Goal: Contribute content: Contribute content

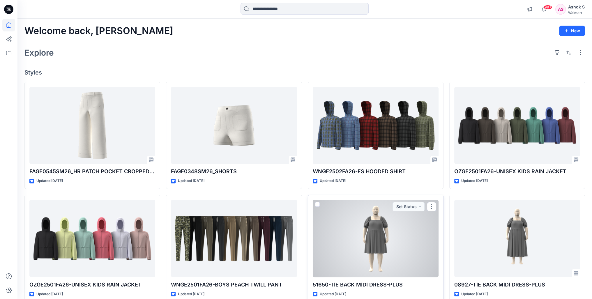
click at [374, 226] on div at bounding box center [376, 239] width 126 height 78
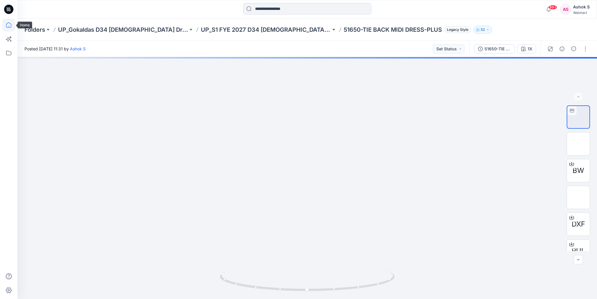
click at [7, 26] on icon at bounding box center [8, 25] width 13 height 13
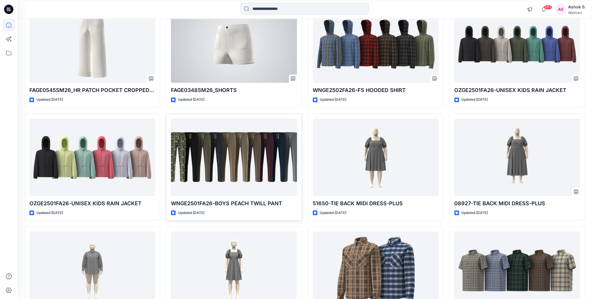
scroll to position [146, 0]
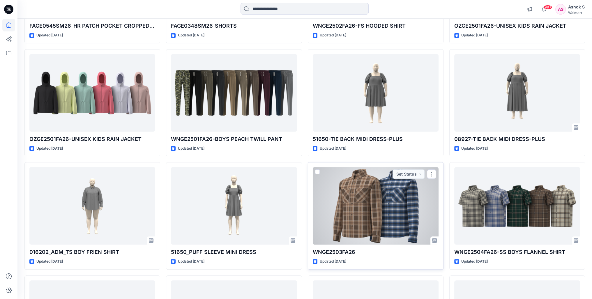
click at [371, 203] on div at bounding box center [376, 206] width 126 height 78
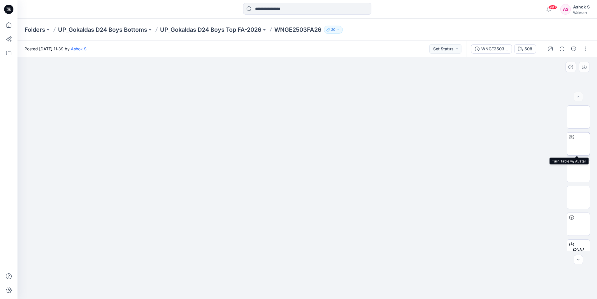
click at [572, 141] on div at bounding box center [571, 137] width 9 height 9
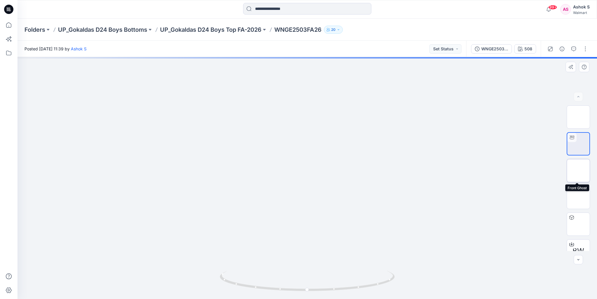
click at [578, 171] on img at bounding box center [578, 171] width 0 height 0
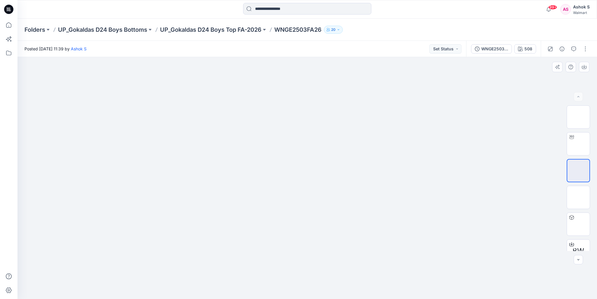
drag, startPoint x: 309, startPoint y: 132, endPoint x: 309, endPoint y: 147, distance: 15.4
click at [309, 89] on img at bounding box center [307, 89] width 137 height 0
click at [572, 220] on div at bounding box center [571, 217] width 9 height 9
click at [578, 171] on img at bounding box center [578, 171] width 0 height 0
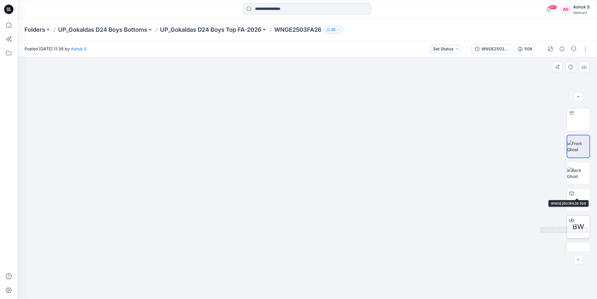
scroll to position [38, 0]
click at [578, 186] on img at bounding box center [578, 186] width 0 height 0
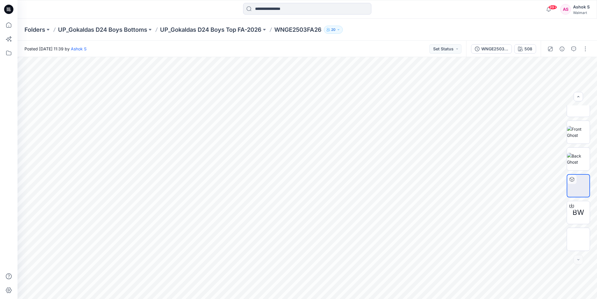
click at [298, 31] on p "WNGE2503FA26" at bounding box center [297, 30] width 47 height 8
drag, startPoint x: 279, startPoint y: 30, endPoint x: 328, endPoint y: 32, distance: 49.6
click at [328, 32] on div "Folders UP_Gokaldas D24 Boys Bottoms UP_Gokaldas D24 Boys Top FA-2026 WNGE2503F…" at bounding box center [284, 30] width 520 height 8
copy div "WNGE2503FA26 20"
click at [582, 11] on div "Walmart" at bounding box center [581, 12] width 17 height 4
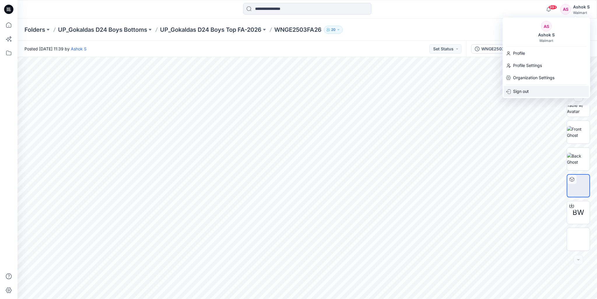
click at [516, 93] on p "Sign out" at bounding box center [521, 91] width 16 height 11
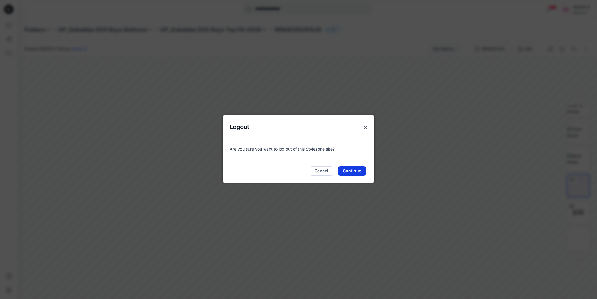
click at [350, 174] on button "Continue" at bounding box center [352, 170] width 28 height 9
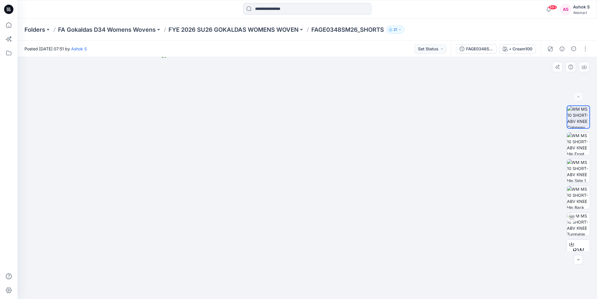
drag, startPoint x: 315, startPoint y: 185, endPoint x: 285, endPoint y: 244, distance: 65.9
click at [285, 244] on img at bounding box center [306, 176] width 291 height 246
click at [579, 224] on img at bounding box center [578, 224] width 23 height 23
drag, startPoint x: 299, startPoint y: 291, endPoint x: 224, endPoint y: 275, distance: 76.1
click at [224, 275] on icon at bounding box center [308, 282] width 176 height 22
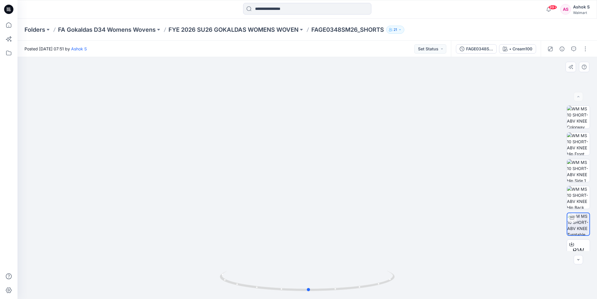
drag, startPoint x: 293, startPoint y: 291, endPoint x: 408, endPoint y: 274, distance: 115.8
click at [379, 274] on icon at bounding box center [308, 282] width 176 height 22
click at [580, 143] on img at bounding box center [578, 144] width 23 height 23
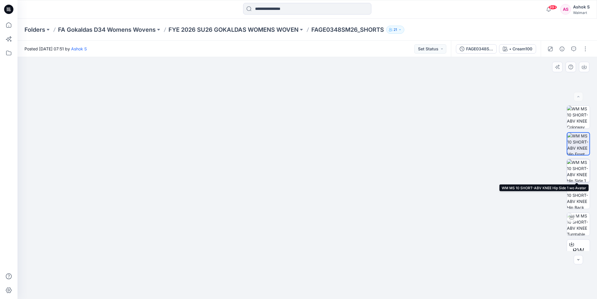
click at [578, 170] on img at bounding box center [578, 170] width 23 height 23
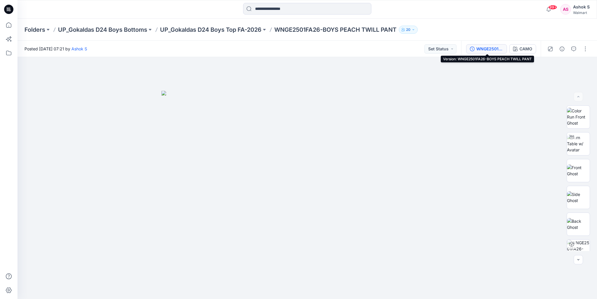
click at [478, 48] on div "WNGE2501FA26-BOYS PEACH TWILL PANT" at bounding box center [489, 49] width 27 height 6
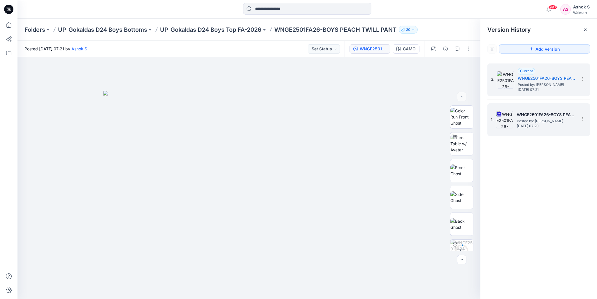
click at [537, 117] on h5 "WNGE2501FA26-BOYS PEACH TWILL PANT" at bounding box center [546, 114] width 58 height 7
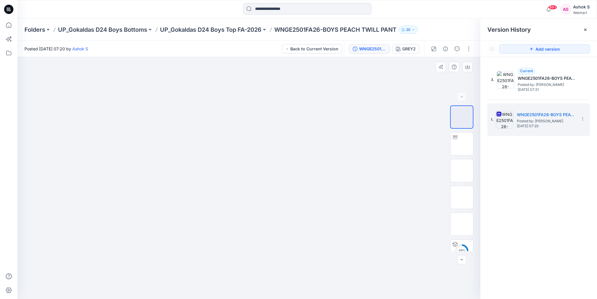
drag, startPoint x: 266, startPoint y: 151, endPoint x: 265, endPoint y: 182, distance: 31.5
click at [265, 57] on img at bounding box center [248, 57] width 82 height 0
click at [462, 144] on img at bounding box center [462, 144] width 0 height 0
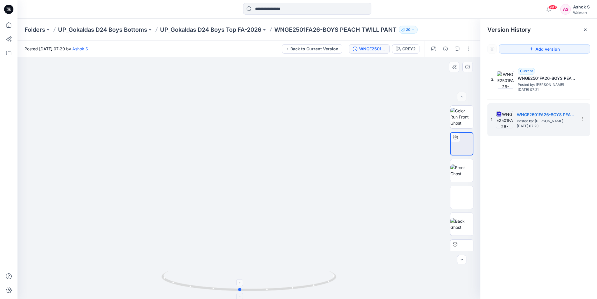
drag, startPoint x: 240, startPoint y: 291, endPoint x: 231, endPoint y: 279, distance: 14.9
click at [231, 279] on icon at bounding box center [249, 282] width 176 height 22
drag, startPoint x: 262, startPoint y: 263, endPoint x: 298, endPoint y: 150, distance: 118.4
drag, startPoint x: 299, startPoint y: 215, endPoint x: 299, endPoint y: 111, distance: 104.0
drag, startPoint x: 308, startPoint y: 196, endPoint x: 312, endPoint y: 126, distance: 69.5
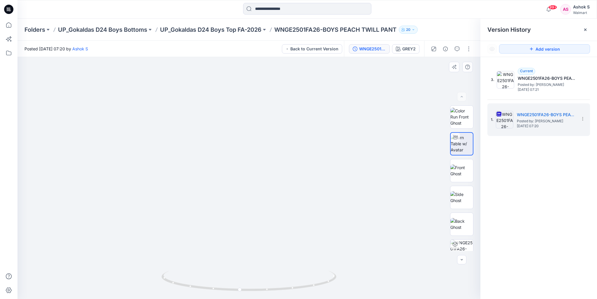
drag, startPoint x: 291, startPoint y: 160, endPoint x: 293, endPoint y: 166, distance: 6.2
drag, startPoint x: 274, startPoint y: 210, endPoint x: 293, endPoint y: 122, distance: 89.4
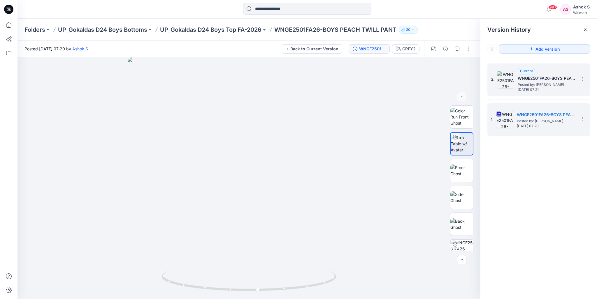
click at [524, 80] on h5 "WNGE2501FA26-BOYS PEACH TWILL PANT" at bounding box center [547, 78] width 58 height 7
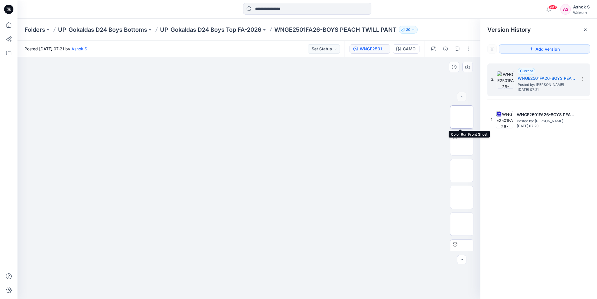
click at [462, 117] on img at bounding box center [462, 117] width 0 height 0
click at [462, 144] on img at bounding box center [462, 144] width 0 height 0
drag, startPoint x: 256, startPoint y: 291, endPoint x: 282, endPoint y: 282, distance: 27.7
click at [282, 282] on icon at bounding box center [249, 282] width 176 height 22
click at [462, 171] on img at bounding box center [462, 171] width 0 height 0
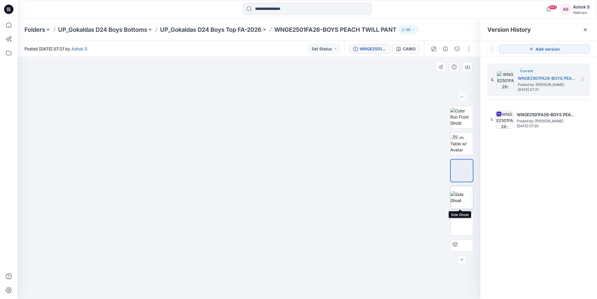
click at [459, 196] on img at bounding box center [461, 197] width 23 height 12
click at [462, 224] on img at bounding box center [462, 224] width 0 height 0
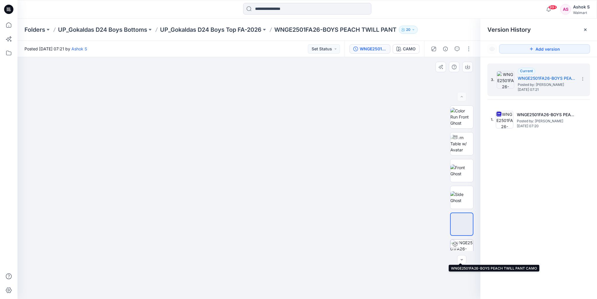
click at [462, 247] on img at bounding box center [461, 251] width 23 height 23
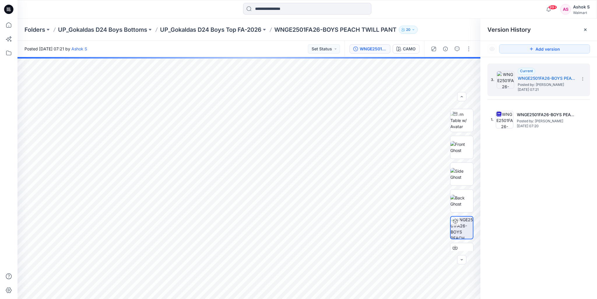
scroll to position [65, 0]
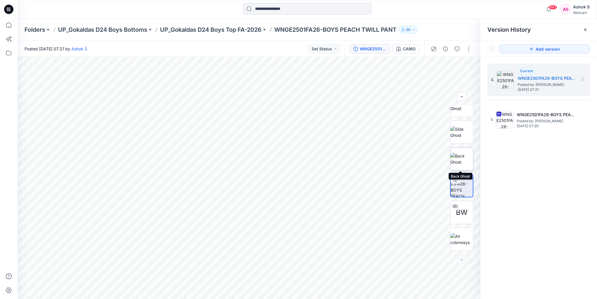
click at [461, 156] on img at bounding box center [461, 159] width 23 height 12
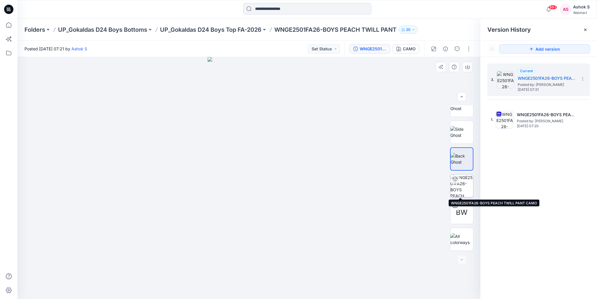
click at [460, 185] on img at bounding box center [461, 186] width 23 height 23
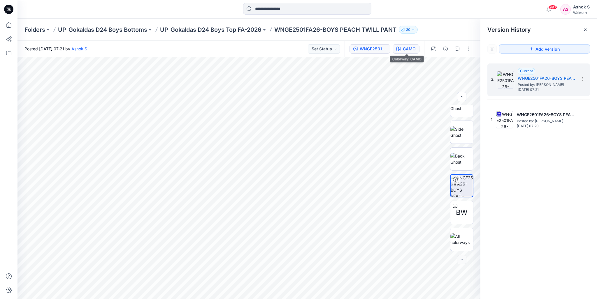
click at [404, 52] on button "CAMO" at bounding box center [406, 48] width 27 height 9
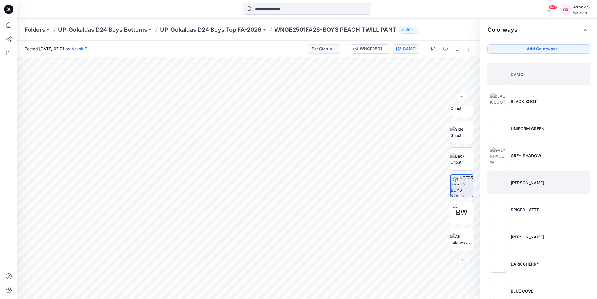
click at [497, 179] on img at bounding box center [498, 182] width 17 height 17
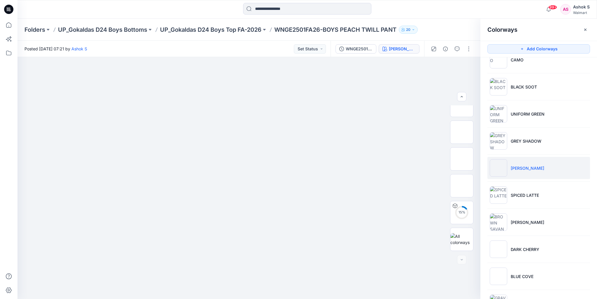
scroll to position [40, 0]
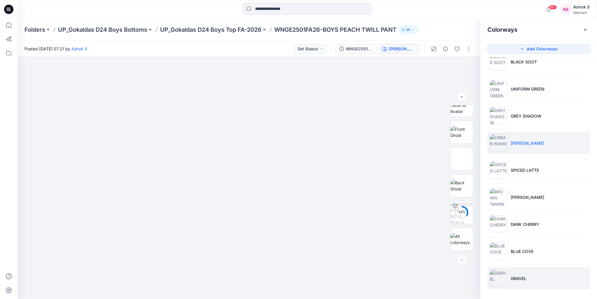
click at [496, 278] on img at bounding box center [498, 278] width 17 height 17
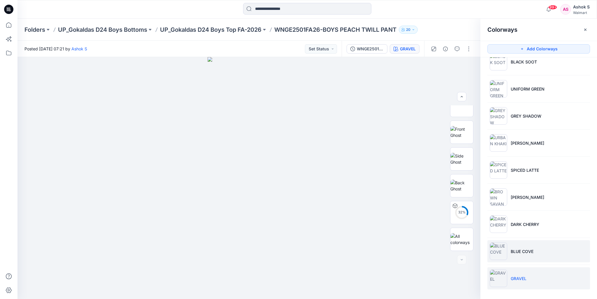
click at [499, 247] on img at bounding box center [498, 251] width 17 height 17
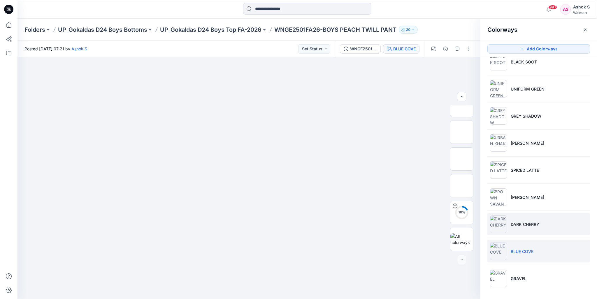
click at [499, 222] on img at bounding box center [498, 224] width 17 height 17
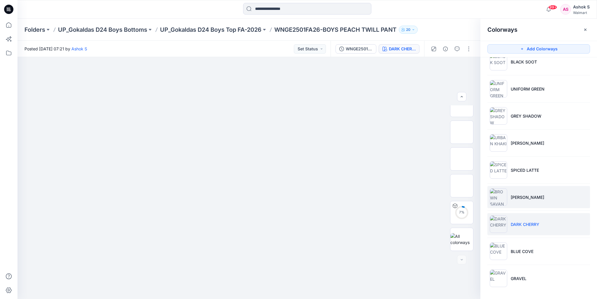
click at [499, 194] on img at bounding box center [498, 197] width 17 height 17
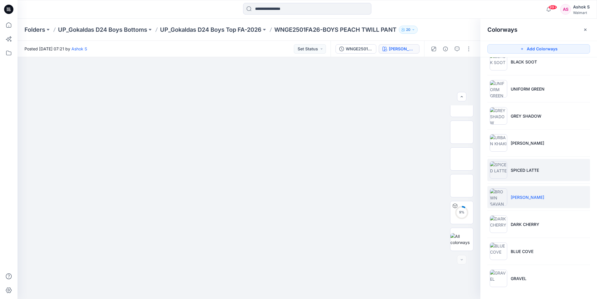
click at [498, 165] on img at bounding box center [498, 169] width 17 height 17
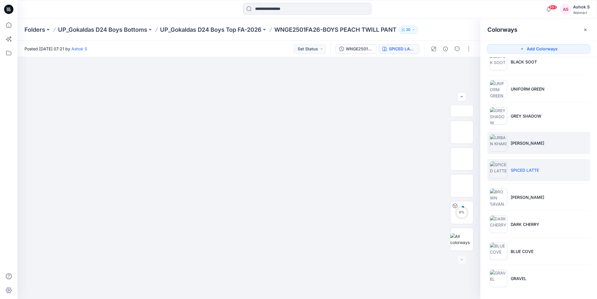
click at [498, 139] on img at bounding box center [498, 142] width 17 height 17
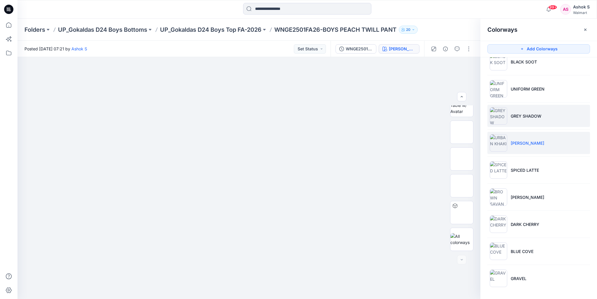
click at [498, 113] on img at bounding box center [498, 115] width 17 height 17
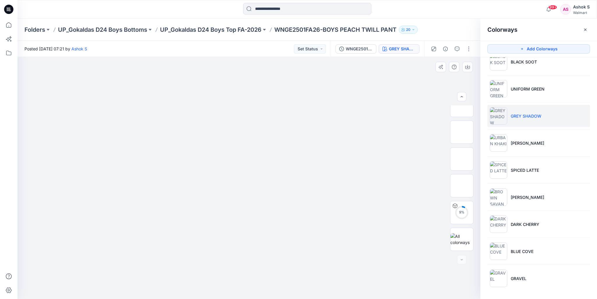
drag, startPoint x: 270, startPoint y: 116, endPoint x: 272, endPoint y: 131, distance: 14.7
drag, startPoint x: 263, startPoint y: 114, endPoint x: 260, endPoint y: 138, distance: 24.1
drag, startPoint x: 268, startPoint y: 140, endPoint x: 265, endPoint y: 154, distance: 13.7
drag, startPoint x: 268, startPoint y: 143, endPoint x: 265, endPoint y: 158, distance: 15.6
click at [462, 213] on img at bounding box center [462, 213] width 0 height 0
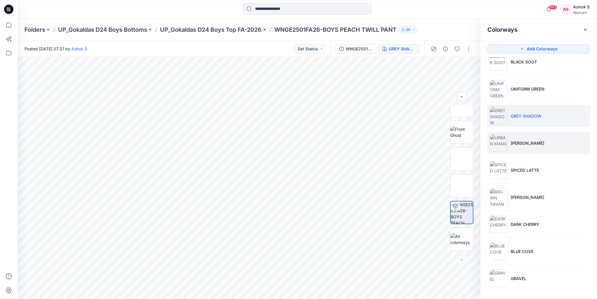
click at [498, 140] on img at bounding box center [498, 142] width 17 height 17
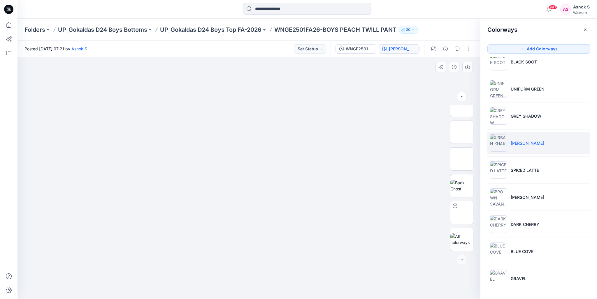
drag, startPoint x: 256, startPoint y: 136, endPoint x: 237, endPoint y: 177, distance: 46.0
click at [462, 213] on img at bounding box center [462, 213] width 0 height 0
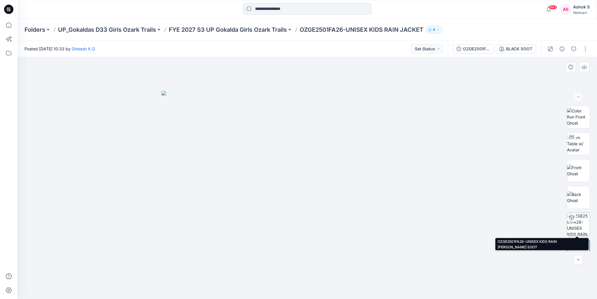
click at [571, 225] on img at bounding box center [578, 224] width 23 height 23
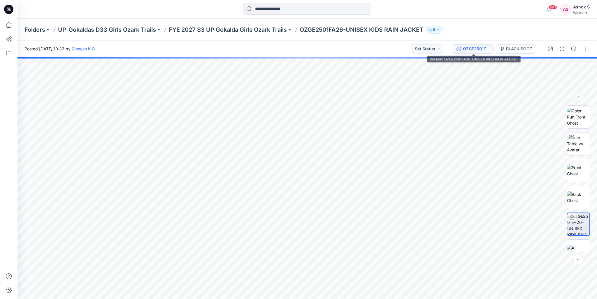
click at [476, 49] on div "OZGE2501FA26-UNISEX KIDS RAIN JACKET" at bounding box center [476, 49] width 27 height 6
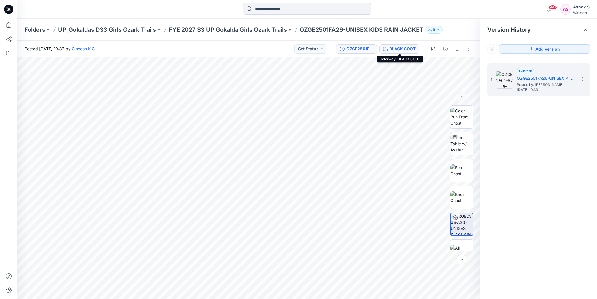
click at [404, 49] on div "BLACK SOOT" at bounding box center [402, 49] width 26 height 6
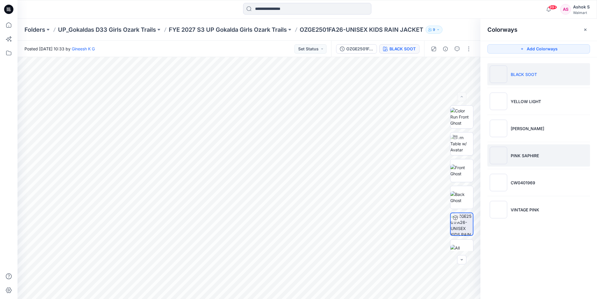
click at [499, 155] on img at bounding box center [498, 155] width 17 height 17
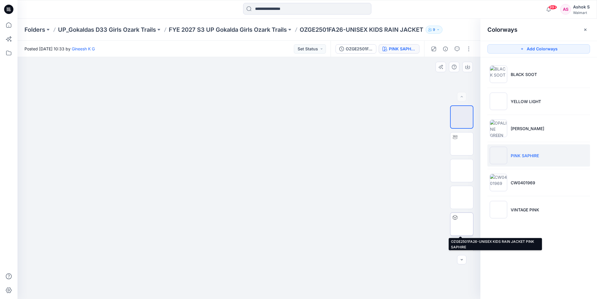
click at [462, 224] on img at bounding box center [462, 224] width 0 height 0
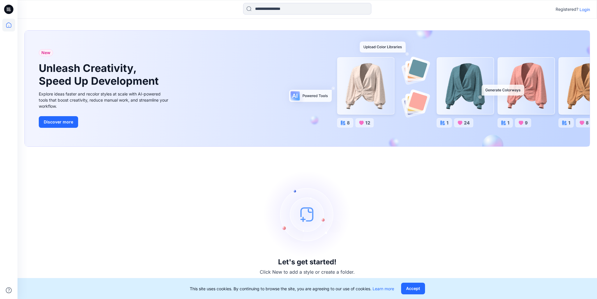
click at [582, 9] on p "Login" at bounding box center [584, 9] width 10 height 6
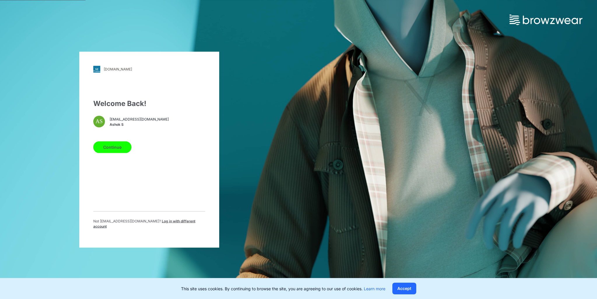
click at [145, 122] on span "ashok.s@gokaldasexports.com" at bounding box center [139, 119] width 59 height 5
click at [199, 124] on div "AS ashok.s@gokaldasexports.com Ashok S" at bounding box center [149, 122] width 112 height 12
click at [180, 225] on span "Log in with different account" at bounding box center [144, 224] width 102 height 10
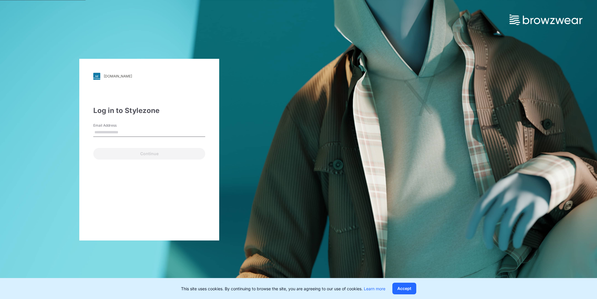
type input "**********"
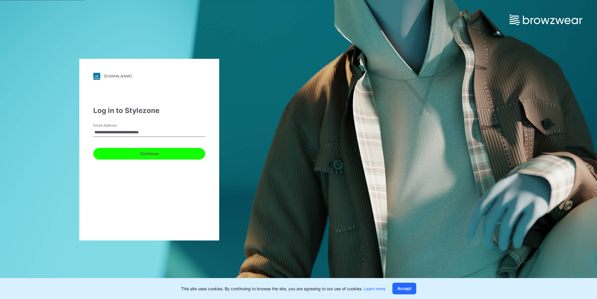
click at [144, 156] on button "Continue" at bounding box center [149, 154] width 112 height 12
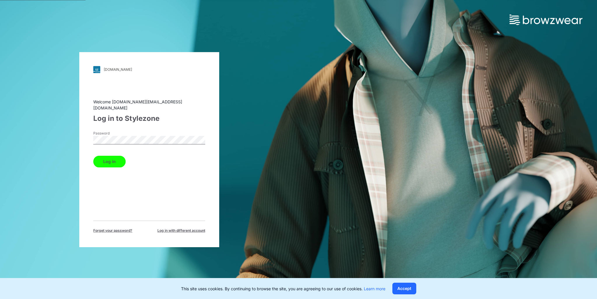
click at [112, 161] on button "Log in" at bounding box center [109, 162] width 32 height 12
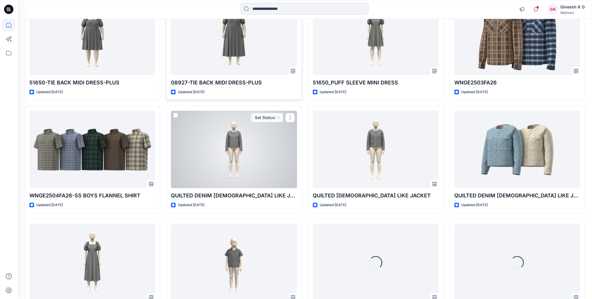
scroll to position [289, 0]
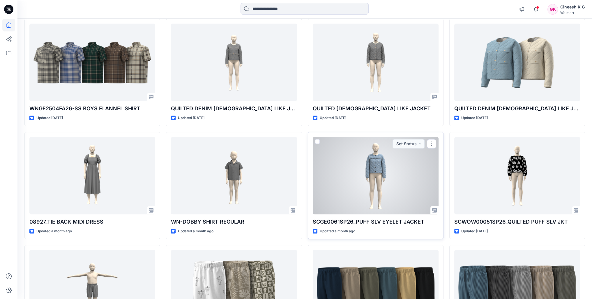
click at [380, 173] on div at bounding box center [376, 176] width 126 height 78
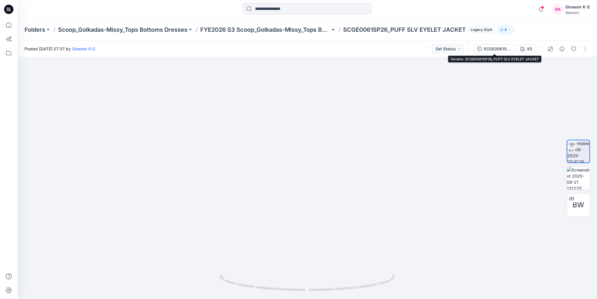
drag, startPoint x: 491, startPoint y: 50, endPoint x: 500, endPoint y: 58, distance: 12.2
click at [491, 50] on div "SCGE0061SP26_PUFF SLV EYELET JACKET" at bounding box center [496, 49] width 27 height 6
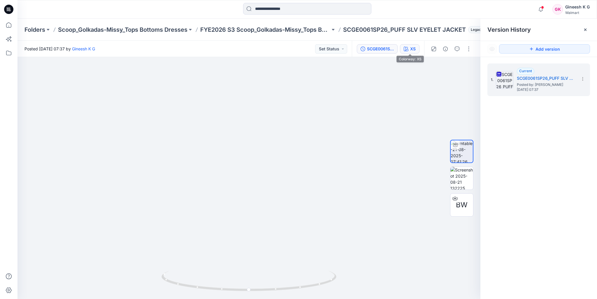
click at [412, 49] on div "XS" at bounding box center [413, 49] width 6 height 6
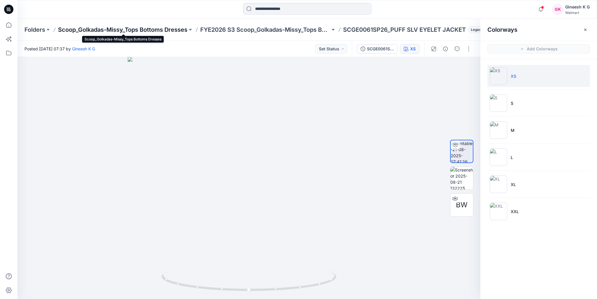
click at [114, 30] on p "Scoop_Golkadas-Missy_Tops Bottoms Dresses" at bounding box center [122, 30] width 129 height 8
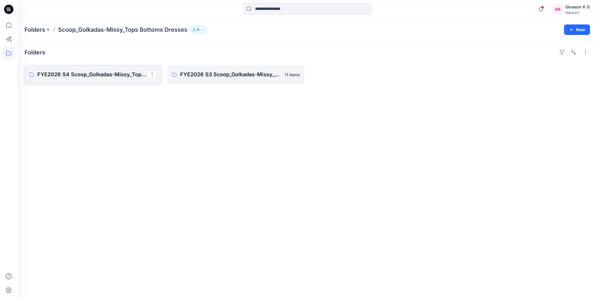
click at [103, 75] on p "FYE2026 S4 Scoop_Golkadas-Missy_Tops Bottoms Dresses Board" at bounding box center [92, 75] width 110 height 8
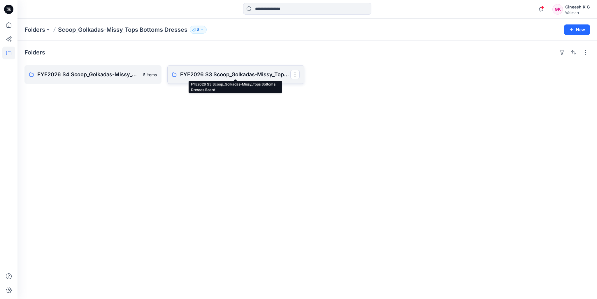
click at [207, 74] on p "FYE2026 S3 Scoop_Golkadas-Missy_Tops Bottoms Dresses Board" at bounding box center [235, 75] width 110 height 8
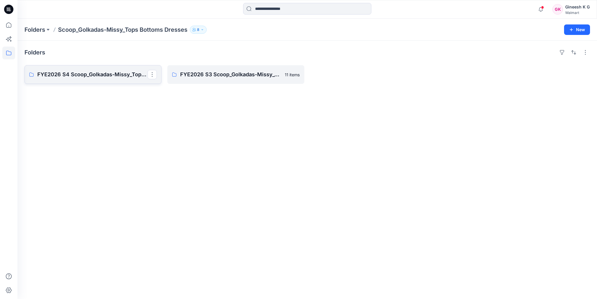
click at [105, 75] on p "FYE2026 S4 Scoop_Golkadas-Missy_Tops Bottoms Dresses Board" at bounding box center [92, 75] width 110 height 8
click at [200, 81] on link "FYE2026 S3 Scoop_Golkadas-Missy_Tops Bottoms Dresses Board" at bounding box center [235, 74] width 137 height 19
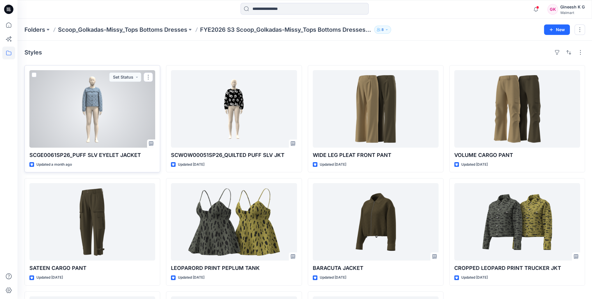
click at [96, 106] on div at bounding box center [92, 109] width 126 height 78
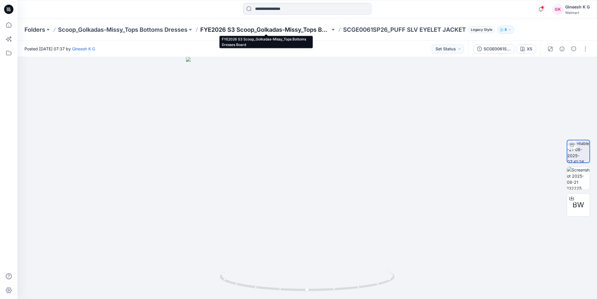
click at [301, 29] on p "FYE2026 S3 Scoop_Golkadas-Missy_Tops Bottoms Dresses Board" at bounding box center [265, 30] width 130 height 8
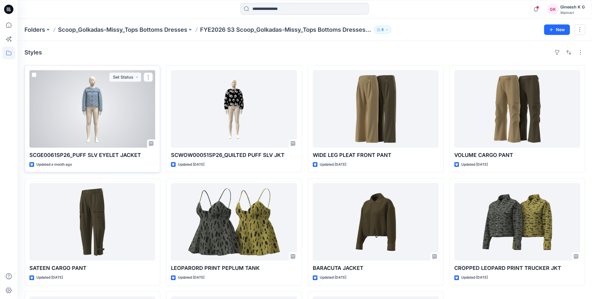
click at [94, 93] on div at bounding box center [92, 109] width 126 height 78
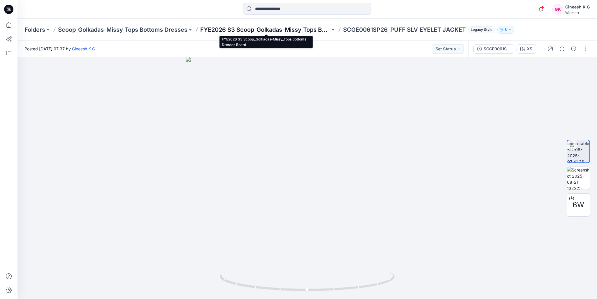
click at [293, 31] on p "FYE2026 S3 Scoop_Golkadas-Missy_Tops Bottoms Dresses Board" at bounding box center [265, 30] width 130 height 8
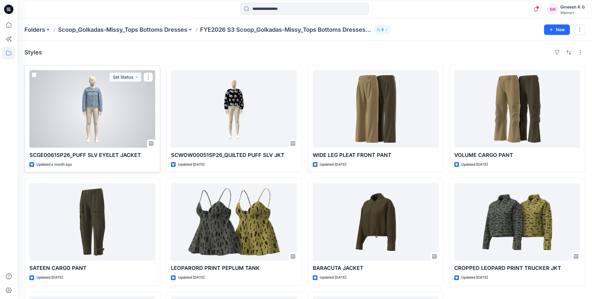
click at [80, 114] on div at bounding box center [92, 109] width 126 height 78
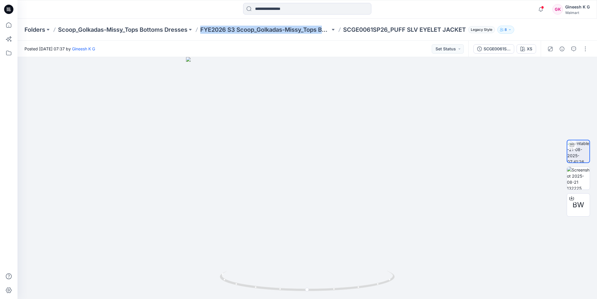
drag, startPoint x: 200, startPoint y: 30, endPoint x: 335, endPoint y: 34, distance: 135.6
click at [335, 34] on div "Folders Scoop_Golkadas-Missy_Tops Bottoms Dresses FYE2026 S3 Scoop_Golkadas-Mis…" at bounding box center [306, 30] width 579 height 22
copy div "FYE2026 S3 Scoop_Golkadas-Missy_Tops Bottoms Dresses Board"
click at [9, 27] on icon at bounding box center [8, 24] width 5 height 5
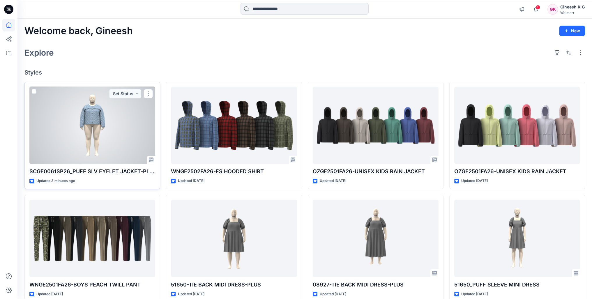
click at [95, 127] on div at bounding box center [92, 126] width 126 height 78
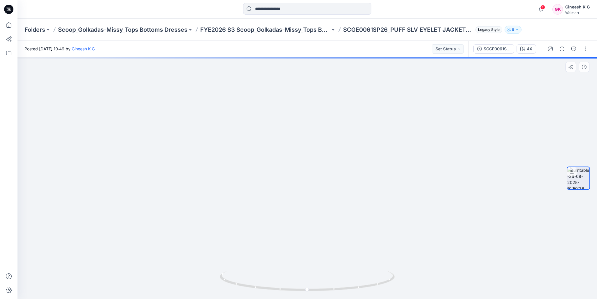
drag, startPoint x: 311, startPoint y: 183, endPoint x: 314, endPoint y: 181, distance: 3.3
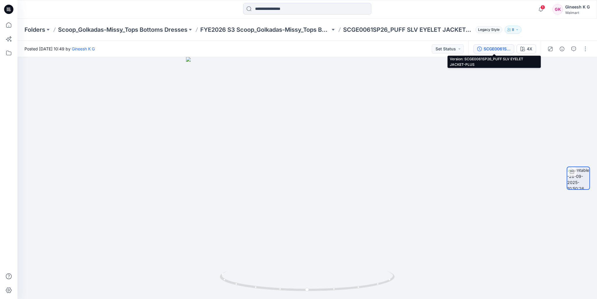
click at [490, 51] on div "SCGE0061SP26_PUFF SLV EYELET JACKET-PLUS" at bounding box center [496, 49] width 27 height 6
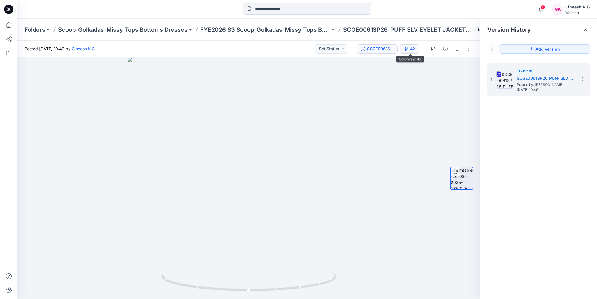
click at [413, 50] on div "4X" at bounding box center [413, 49] width 6 height 6
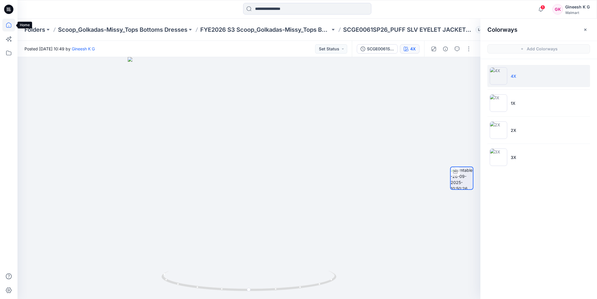
drag, startPoint x: 7, startPoint y: 25, endPoint x: 14, endPoint y: 31, distance: 9.1
click at [7, 24] on icon at bounding box center [8, 25] width 13 height 13
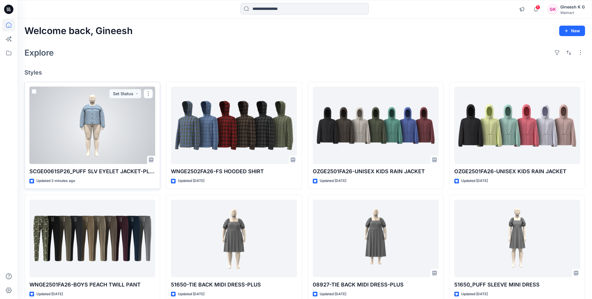
click at [91, 117] on div at bounding box center [92, 126] width 126 height 78
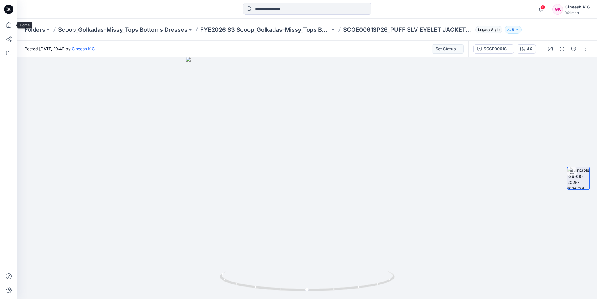
drag, startPoint x: 8, startPoint y: 25, endPoint x: 17, endPoint y: 30, distance: 9.8
click at [8, 25] on icon at bounding box center [8, 25] width 13 height 13
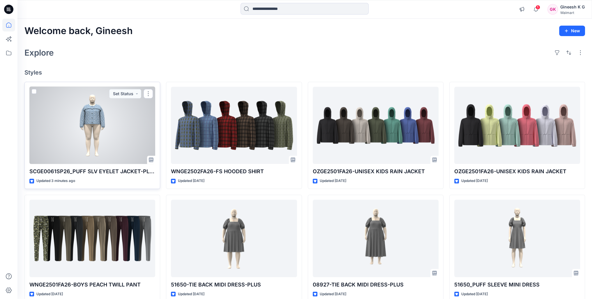
click at [93, 123] on div at bounding box center [92, 126] width 126 height 78
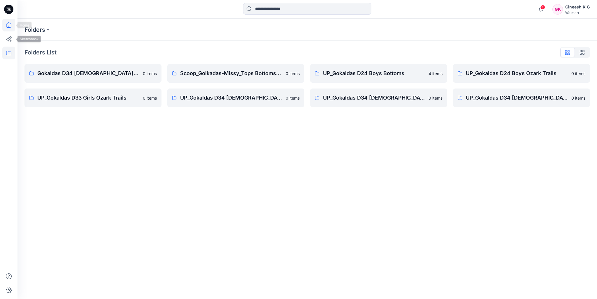
click at [10, 27] on icon at bounding box center [8, 25] width 13 height 13
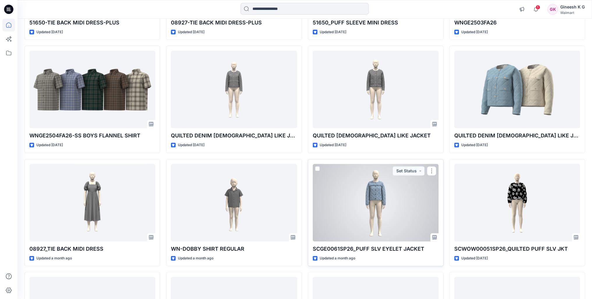
scroll to position [291, 0]
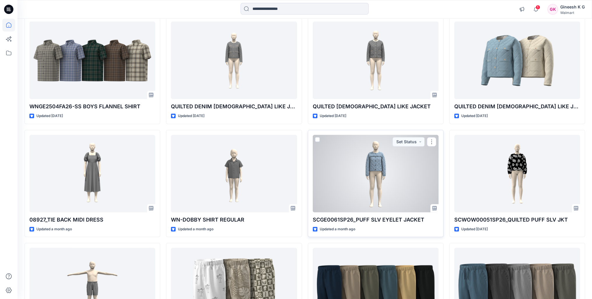
click at [372, 168] on div at bounding box center [376, 174] width 126 height 78
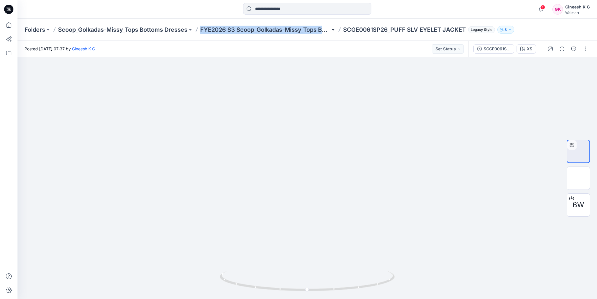
drag, startPoint x: 200, startPoint y: 31, endPoint x: 333, endPoint y: 33, distance: 132.6
click at [333, 33] on div "Folders Scoop_Golkadas-Missy_Tops Bottoms Dresses FYE2026 S3 Scoop_Golkadas-Mis…" at bounding box center [284, 30] width 520 height 8
copy div "FYE2026 S3 Scoop_Golkadas-Missy_Tops Bottoms Dresses Board"
click at [11, 27] on icon at bounding box center [8, 25] width 13 height 13
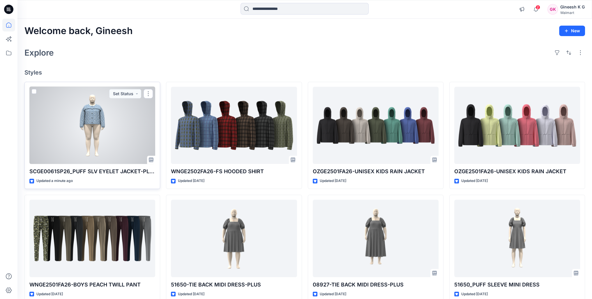
click at [92, 117] on div at bounding box center [92, 126] width 126 height 78
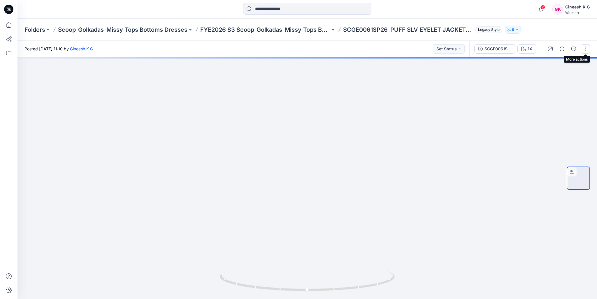
click at [584, 50] on button "button" at bounding box center [584, 48] width 9 height 9
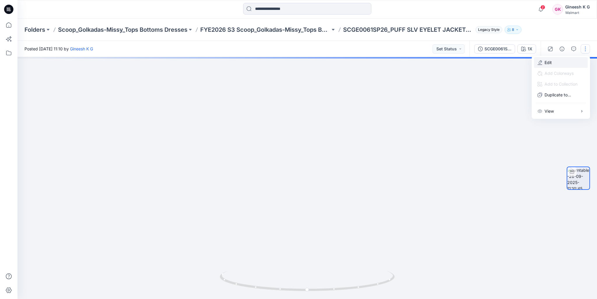
click at [552, 63] on button "Edit" at bounding box center [561, 62] width 54 height 11
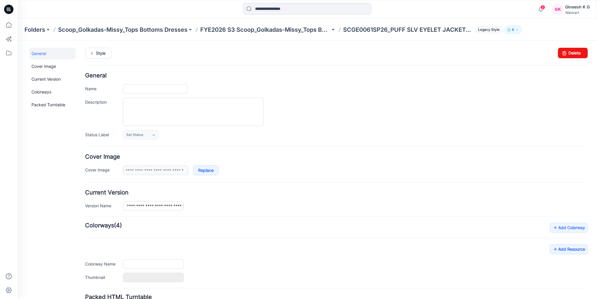
type input "**********"
type input "**"
type input "**********"
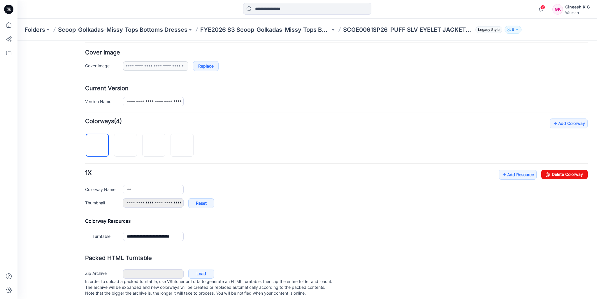
scroll to position [114, 0]
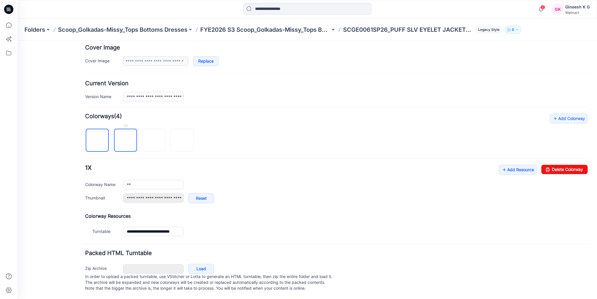
click at [126, 141] on img at bounding box center [126, 141] width 0 height 0
type input "**"
type input "**********"
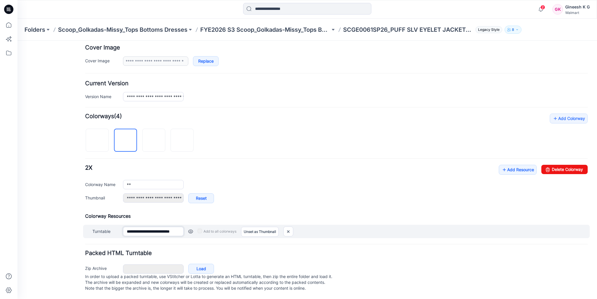
click at [126, 227] on input "**********" at bounding box center [153, 231] width 61 height 9
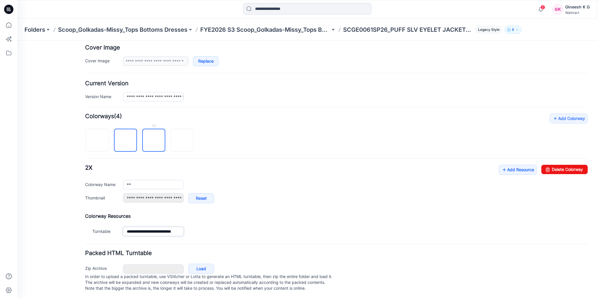
type input "**********"
click at [154, 141] on img at bounding box center [154, 141] width 0 height 0
type input "**"
type input "**********"
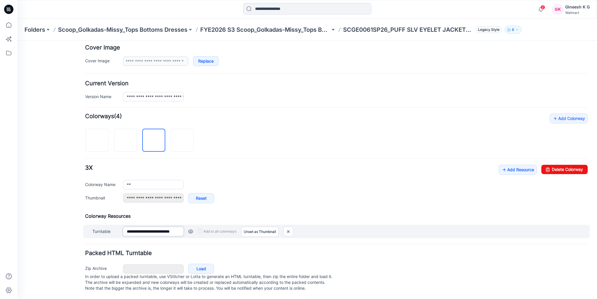
click at [126, 227] on input "**********" at bounding box center [153, 231] width 61 height 9
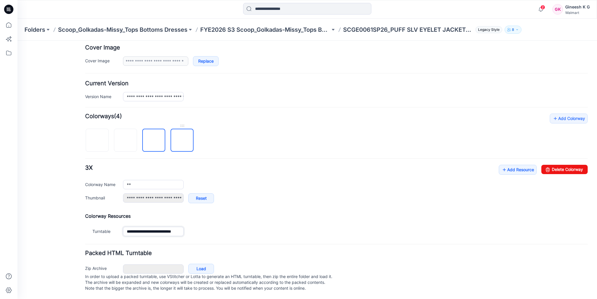
type input "**********"
click at [182, 141] on img at bounding box center [182, 141] width 0 height 0
type input "**"
type input "**********"
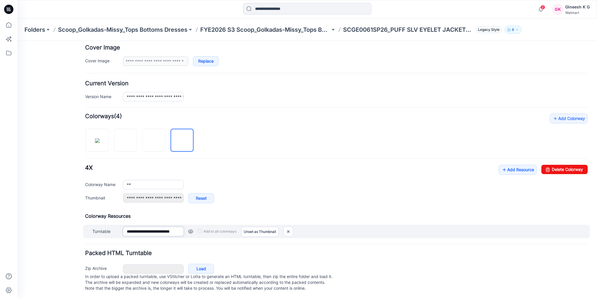
click at [126, 227] on input "**********" at bounding box center [153, 231] width 61 height 9
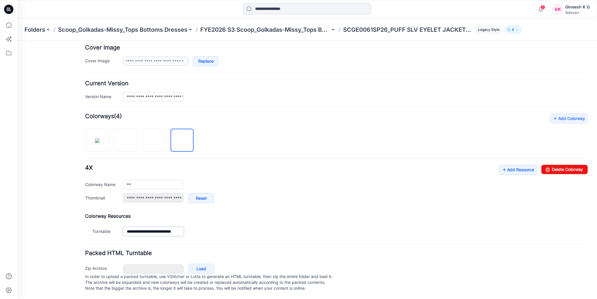
type input "**********"
click at [387, 92] on div "**********" at bounding box center [355, 96] width 464 height 9
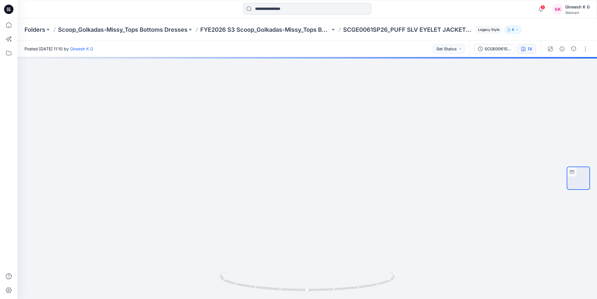
click at [528, 49] on div "1X" at bounding box center [529, 49] width 5 height 6
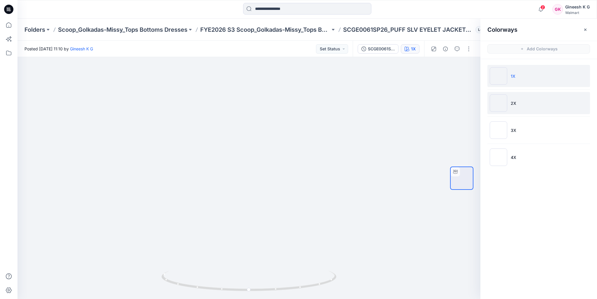
click at [499, 104] on img at bounding box center [498, 102] width 17 height 17
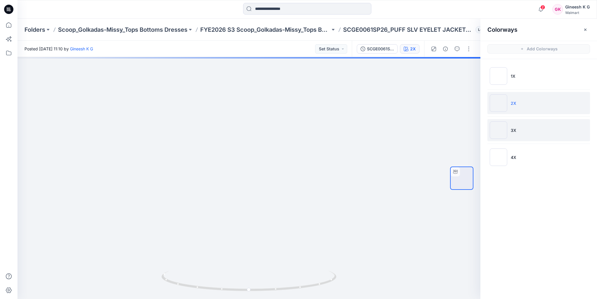
click at [497, 127] on img at bounding box center [498, 130] width 17 height 17
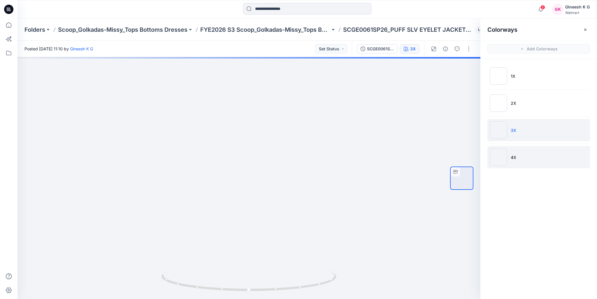
click at [497, 156] on img at bounding box center [498, 157] width 17 height 17
click at [498, 131] on img at bounding box center [498, 130] width 17 height 17
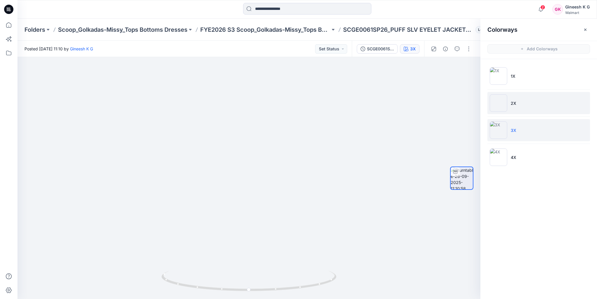
click at [498, 103] on img at bounding box center [498, 102] width 17 height 17
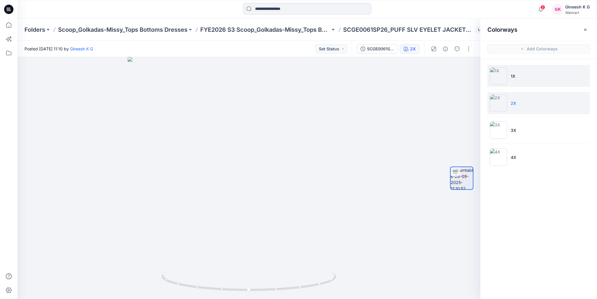
click at [495, 76] on img at bounding box center [498, 75] width 17 height 17
click at [499, 101] on img at bounding box center [498, 102] width 17 height 17
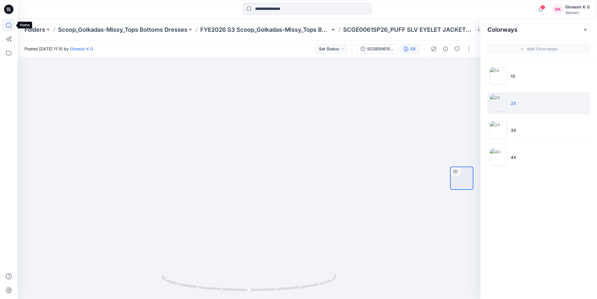
click at [9, 27] on icon at bounding box center [8, 24] width 5 height 5
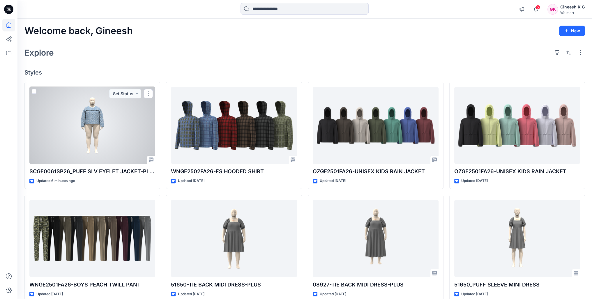
click at [91, 123] on div at bounding box center [92, 126] width 126 height 78
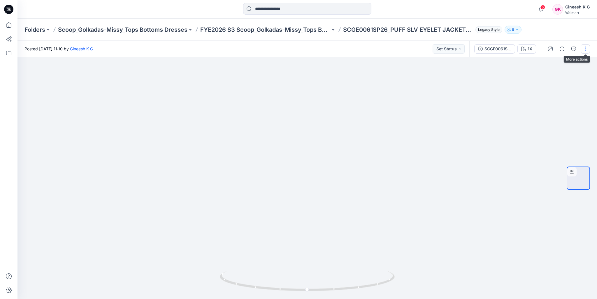
click at [584, 51] on button "button" at bounding box center [584, 48] width 9 height 9
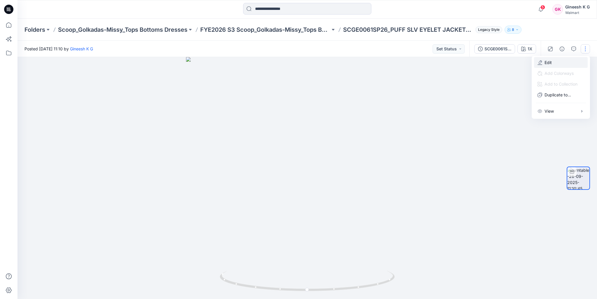
click at [547, 63] on p "Edit" at bounding box center [547, 62] width 7 height 6
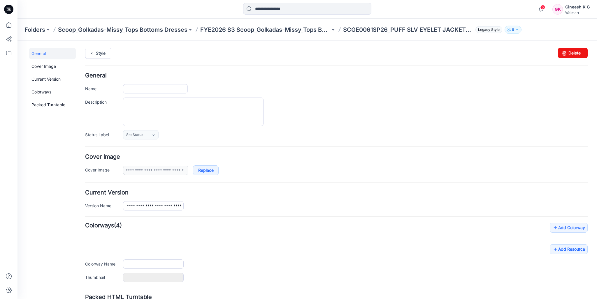
type input "**********"
type input "**"
type input "**********"
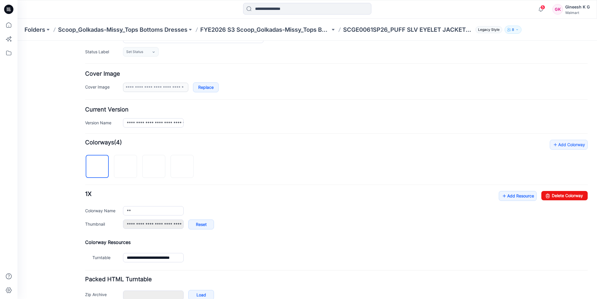
scroll to position [114, 0]
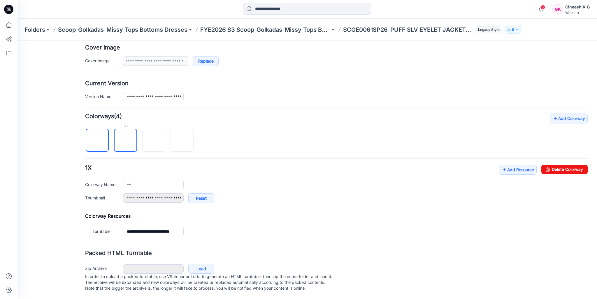
click at [126, 141] on img at bounding box center [126, 141] width 0 height 0
type input "**"
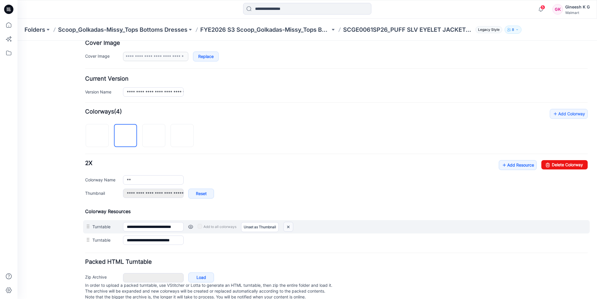
click at [288, 227] on img at bounding box center [288, 227] width 9 height 10
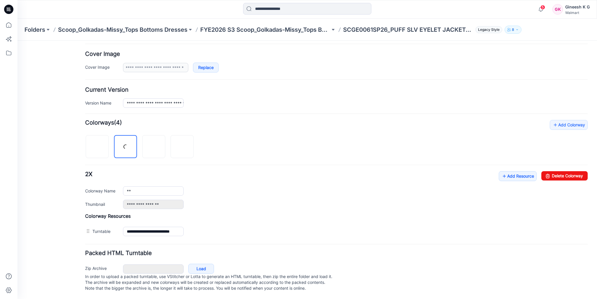
scroll to position [107, 0]
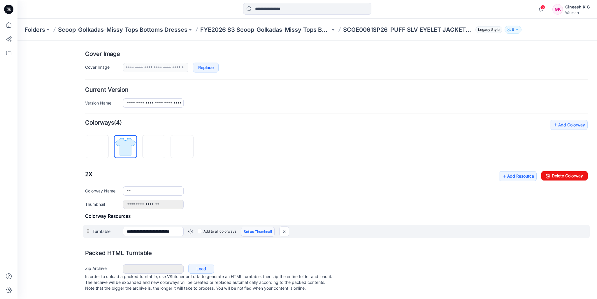
click at [255, 227] on link "Set as Thumbnail" at bounding box center [258, 232] width 34 height 10
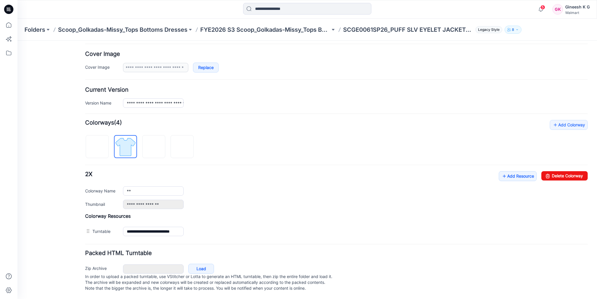
type input "**********"
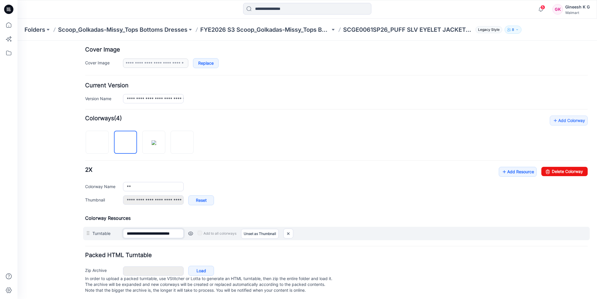
click at [125, 233] on input "**********" at bounding box center [153, 233] width 61 height 9
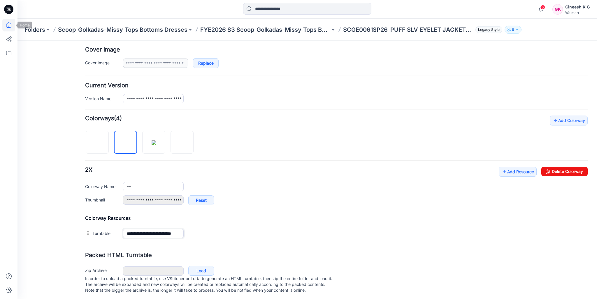
type input "**********"
click at [9, 26] on icon at bounding box center [8, 25] width 13 height 13
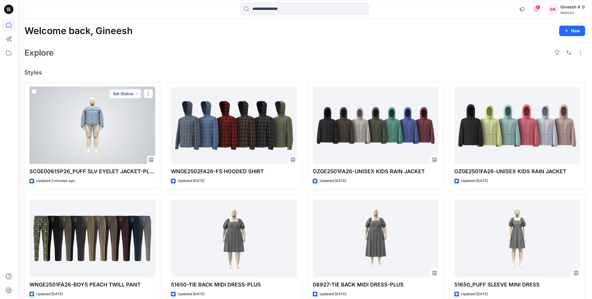
drag, startPoint x: 114, startPoint y: 130, endPoint x: 120, endPoint y: 128, distance: 7.1
click at [114, 130] on div at bounding box center [92, 126] width 126 height 78
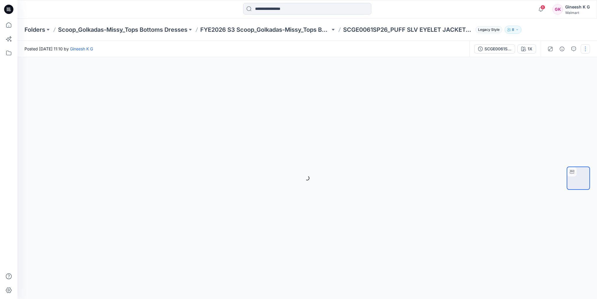
click at [582, 50] on button "button" at bounding box center [584, 48] width 9 height 9
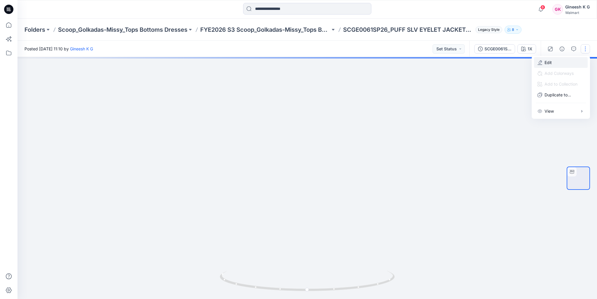
click at [547, 61] on p "Edit" at bounding box center [547, 62] width 7 height 6
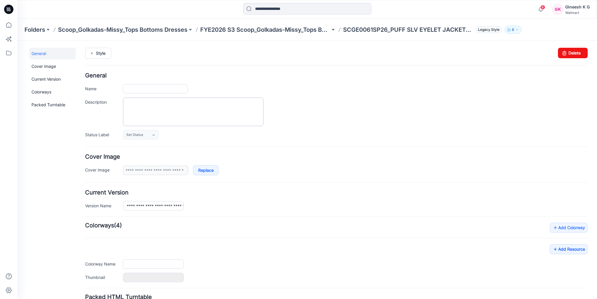
type input "**********"
type input "**"
type input "**********"
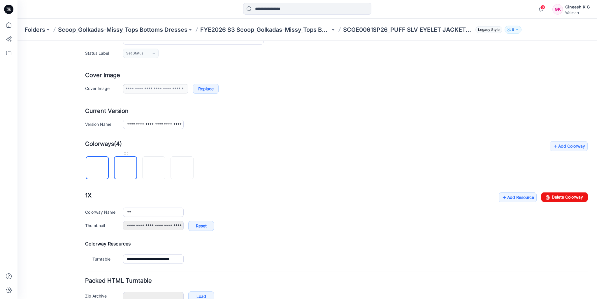
scroll to position [114, 0]
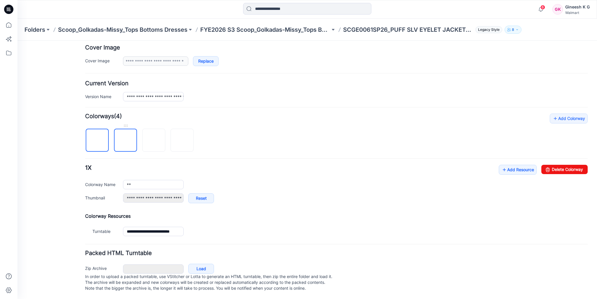
click at [126, 141] on img at bounding box center [126, 141] width 0 height 0
type input "**"
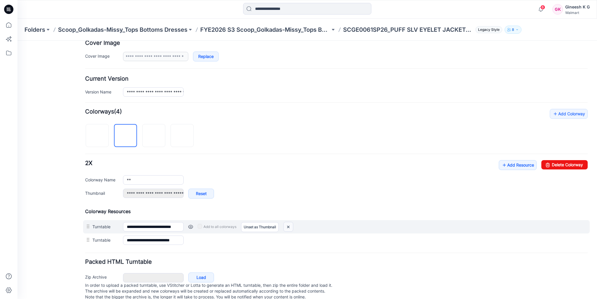
drag, startPoint x: 288, startPoint y: 227, endPoint x: 340, endPoint y: 81, distance: 155.1
click at [288, 227] on img at bounding box center [288, 227] width 9 height 10
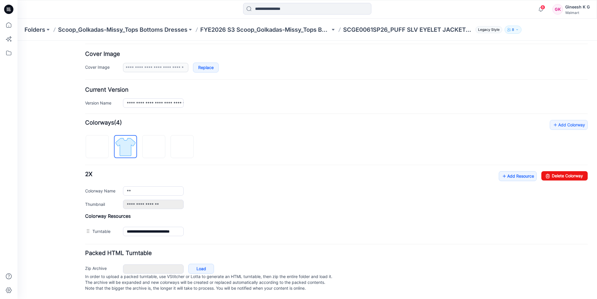
scroll to position [107, 0]
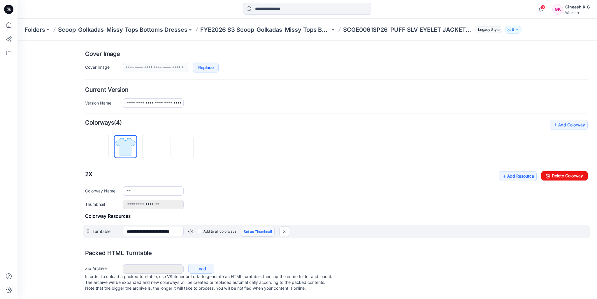
click at [259, 228] on link "Set as Thumbnail" at bounding box center [258, 232] width 34 height 10
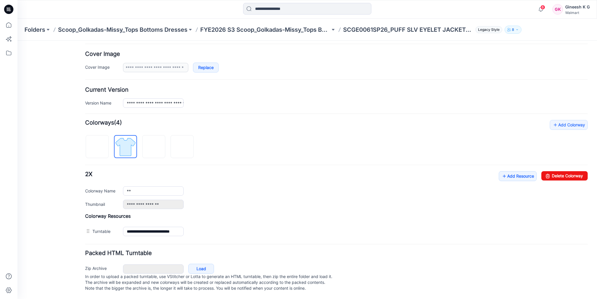
type input "**********"
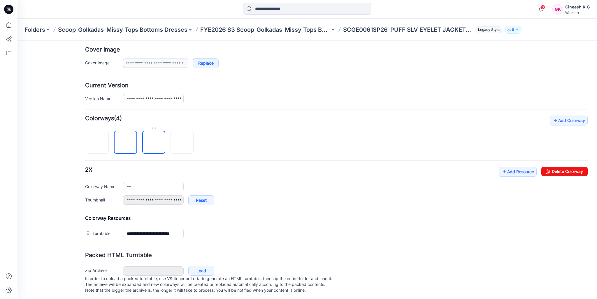
click at [154, 143] on img at bounding box center [154, 143] width 0 height 0
type input "**"
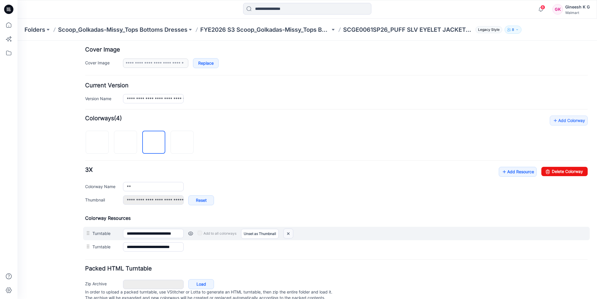
drag, startPoint x: 289, startPoint y: 232, endPoint x: 341, endPoint y: 79, distance: 161.9
click at [289, 232] on img at bounding box center [288, 234] width 9 height 10
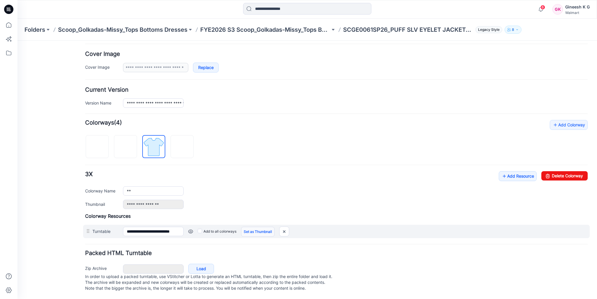
click at [256, 228] on link "Set as Thumbnail" at bounding box center [258, 232] width 34 height 10
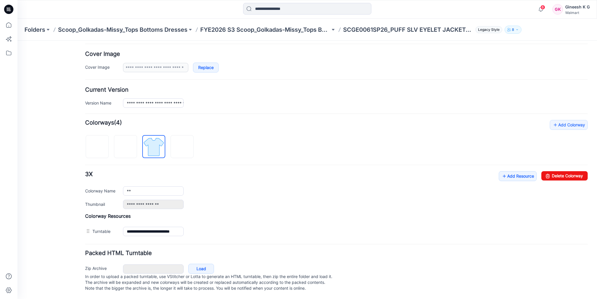
type input "**********"
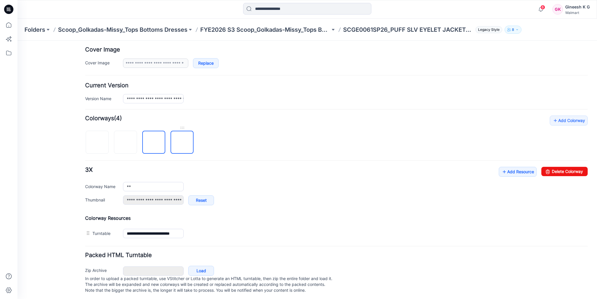
click at [182, 143] on img at bounding box center [182, 143] width 0 height 0
type input "**"
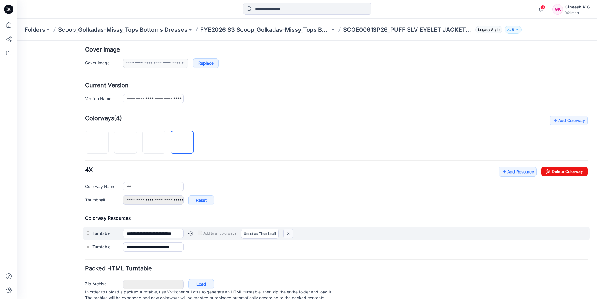
drag, startPoint x: 288, startPoint y: 233, endPoint x: 343, endPoint y: 73, distance: 169.5
click at [288, 233] on img at bounding box center [288, 234] width 9 height 10
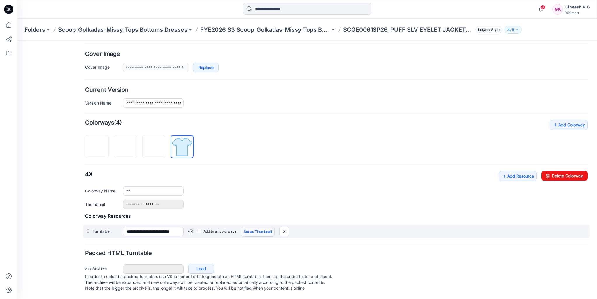
click at [256, 227] on link "Set as Thumbnail" at bounding box center [258, 232] width 34 height 10
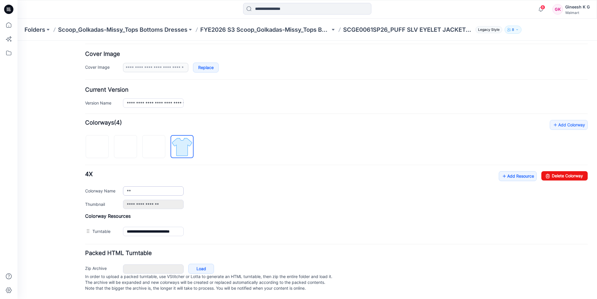
type input "**********"
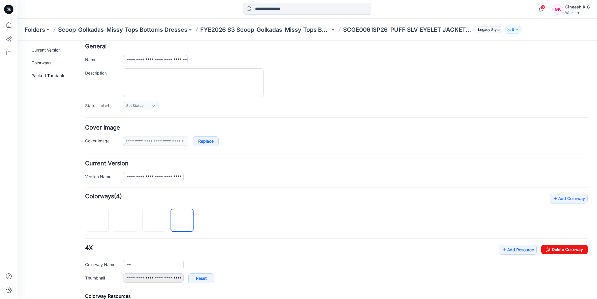
scroll to position [0, 0]
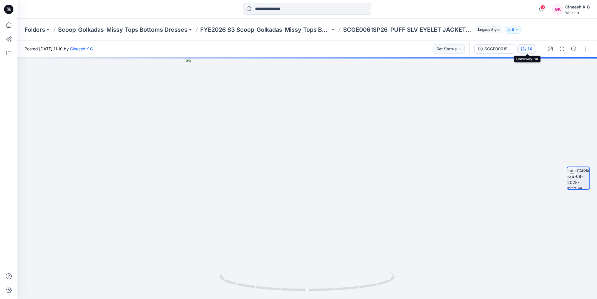
click at [529, 50] on div "1X" at bounding box center [529, 49] width 5 height 6
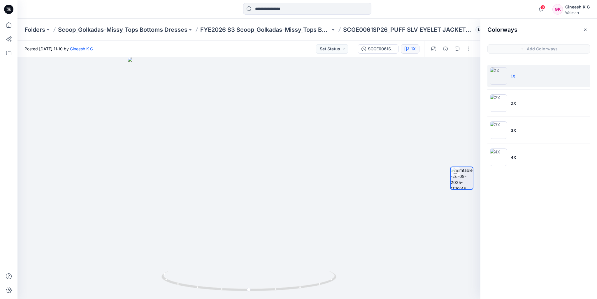
click at [500, 76] on img at bounding box center [498, 75] width 17 height 17
click at [498, 103] on img at bounding box center [498, 102] width 17 height 17
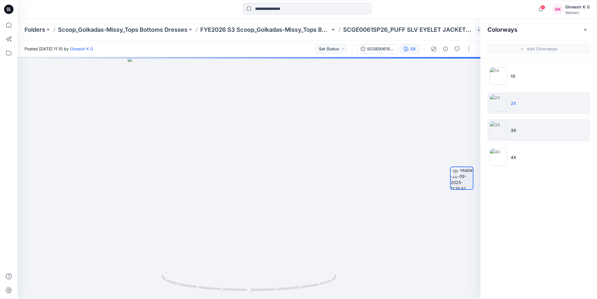
click at [499, 129] on img at bounding box center [498, 130] width 17 height 17
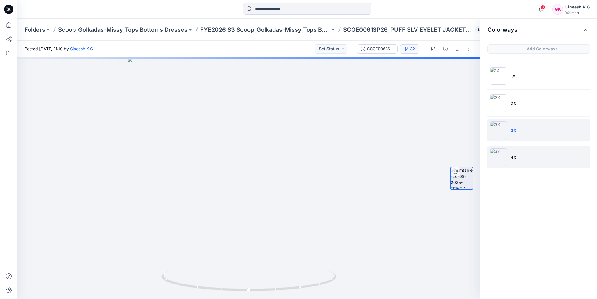
click at [498, 155] on img at bounding box center [498, 157] width 17 height 17
click at [498, 130] on img at bounding box center [498, 130] width 17 height 17
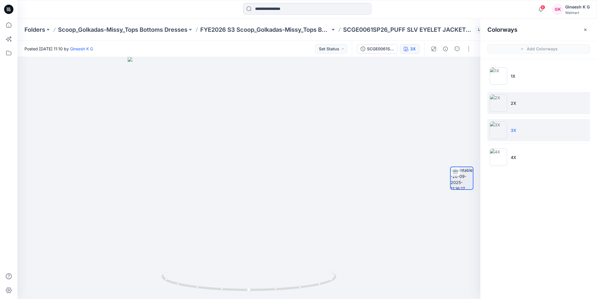
click at [500, 102] on img at bounding box center [498, 102] width 17 height 17
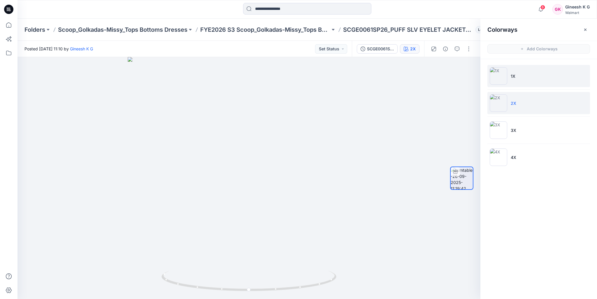
click at [495, 75] on img at bounding box center [498, 75] width 17 height 17
click at [498, 102] on img at bounding box center [498, 102] width 17 height 17
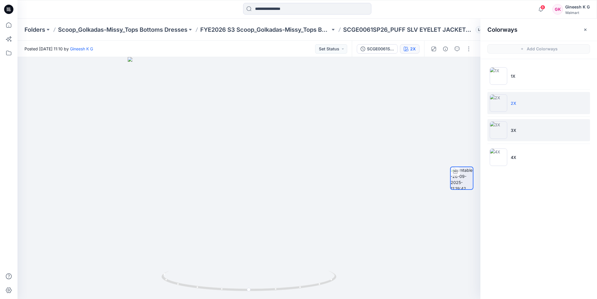
click at [497, 129] on img at bounding box center [498, 130] width 17 height 17
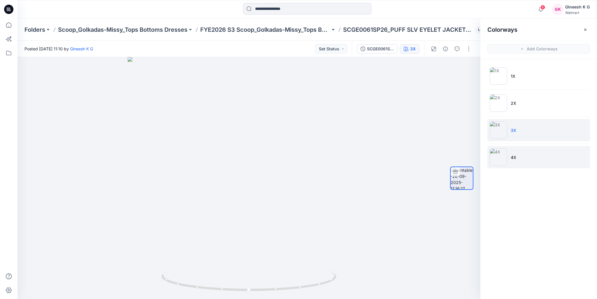
click at [498, 155] on img at bounding box center [498, 157] width 17 height 17
click at [500, 128] on img at bounding box center [498, 130] width 17 height 17
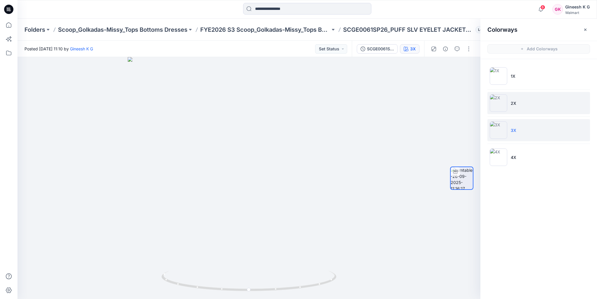
click at [497, 106] on img at bounding box center [498, 102] width 17 height 17
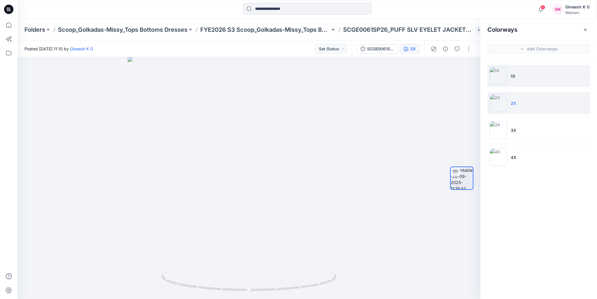
click at [497, 76] on img at bounding box center [498, 75] width 17 height 17
click at [7, 26] on icon at bounding box center [8, 25] width 13 height 13
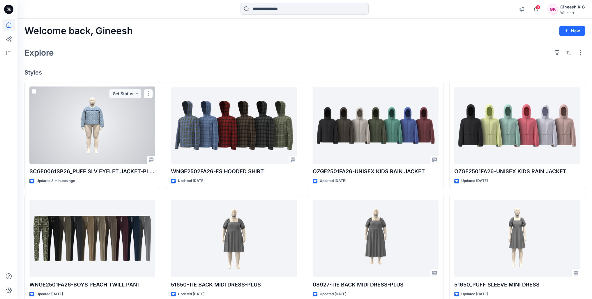
click at [95, 124] on div at bounding box center [92, 126] width 126 height 78
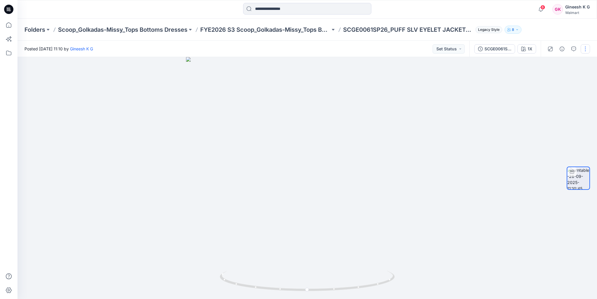
click at [583, 51] on button "button" at bounding box center [584, 48] width 9 height 9
click at [553, 63] on button "Edit" at bounding box center [561, 62] width 54 height 11
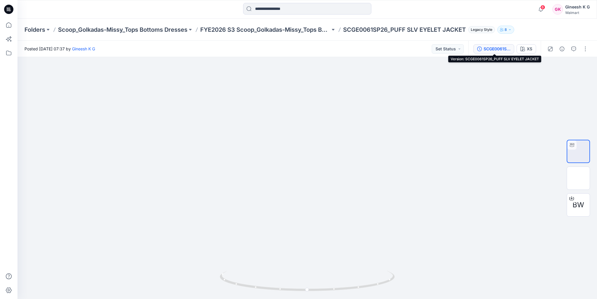
click at [487, 50] on div "SCGE0061SP26_PUFF SLV EYELET JACKET" at bounding box center [496, 49] width 27 height 6
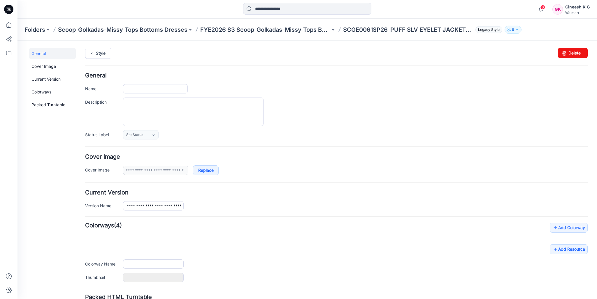
type input "**********"
type input "**"
type input "**********"
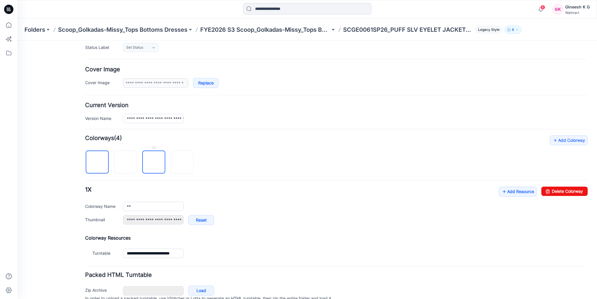
scroll to position [114, 0]
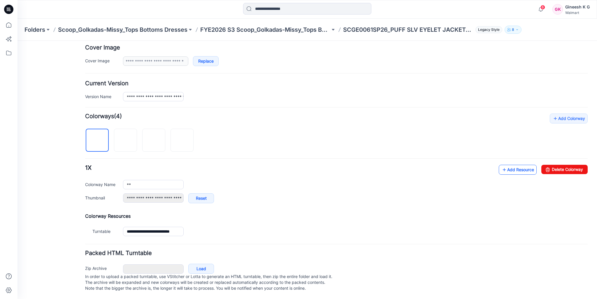
click at [512, 165] on link "Add Resource" at bounding box center [518, 170] width 38 height 10
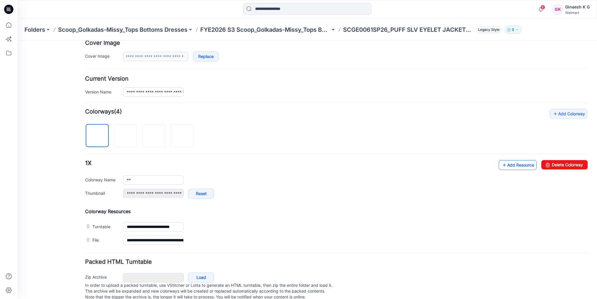
click at [501, 166] on icon at bounding box center [504, 165] width 6 height 9
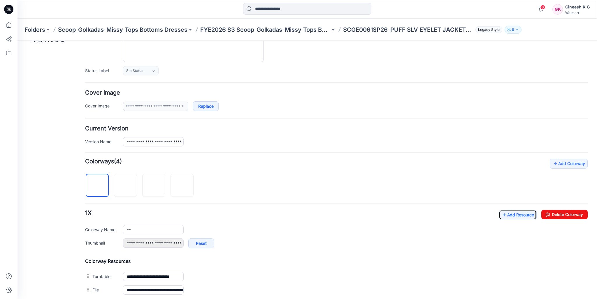
scroll to position [0, 0]
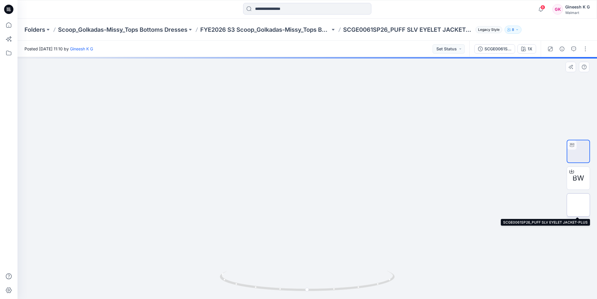
click at [578, 205] on img at bounding box center [578, 205] width 0 height 0
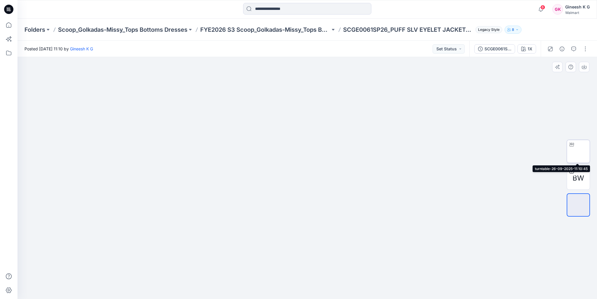
click at [578, 152] on img at bounding box center [578, 152] width 0 height 0
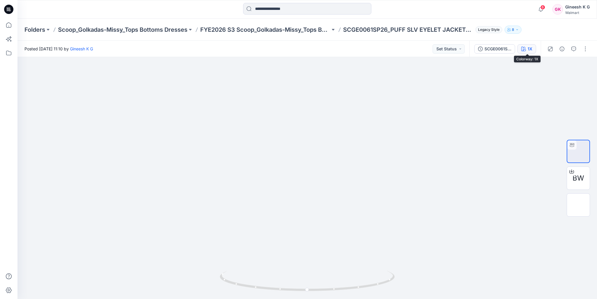
click at [527, 49] on button "1X" at bounding box center [526, 48] width 19 height 9
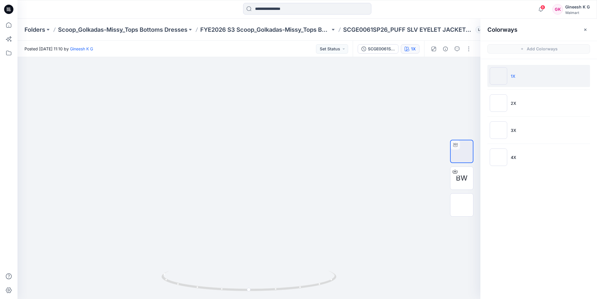
click at [498, 77] on img at bounding box center [498, 75] width 17 height 17
click at [499, 102] on img at bounding box center [498, 102] width 17 height 17
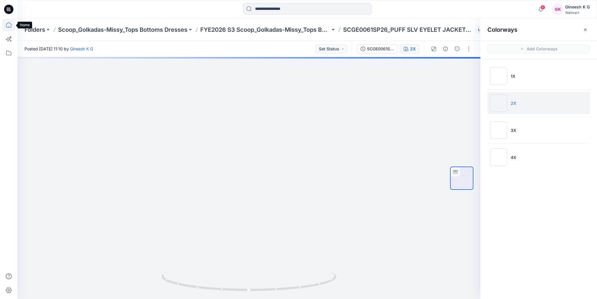
click at [9, 27] on icon at bounding box center [8, 24] width 5 height 5
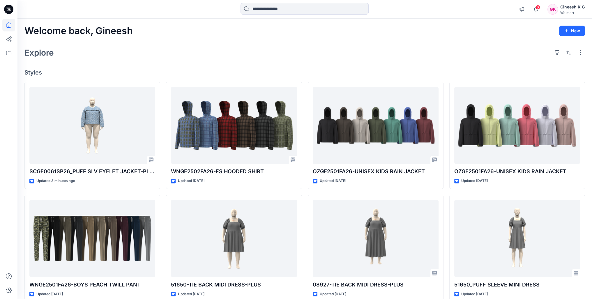
click at [574, 13] on div "Walmart" at bounding box center [573, 12] width 24 height 4
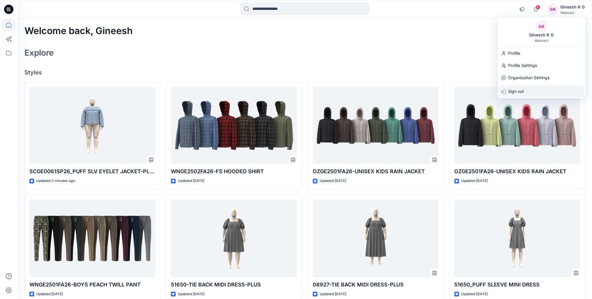
click at [522, 90] on p "Sign out" at bounding box center [516, 91] width 16 height 11
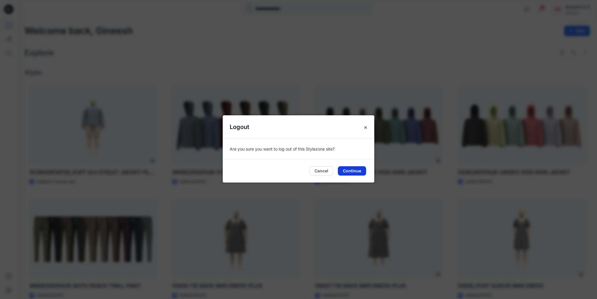
click at [355, 172] on button "Continue" at bounding box center [352, 170] width 28 height 9
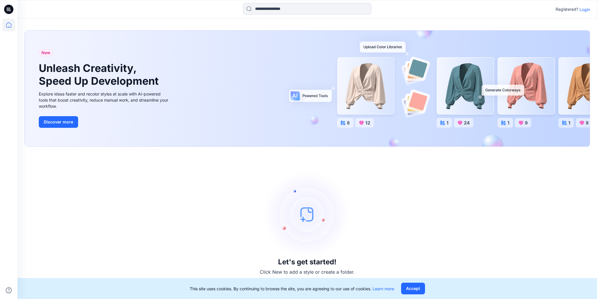
click at [585, 11] on p "Login" at bounding box center [584, 9] width 10 height 6
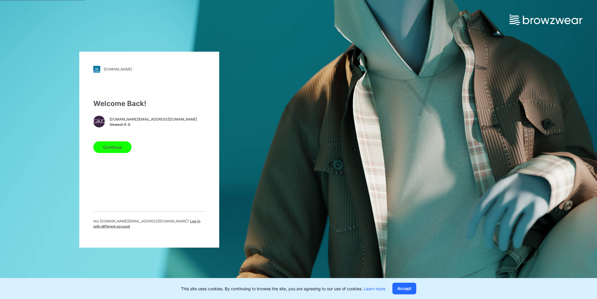
click at [176, 221] on span "Log in with different account" at bounding box center [146, 224] width 107 height 10
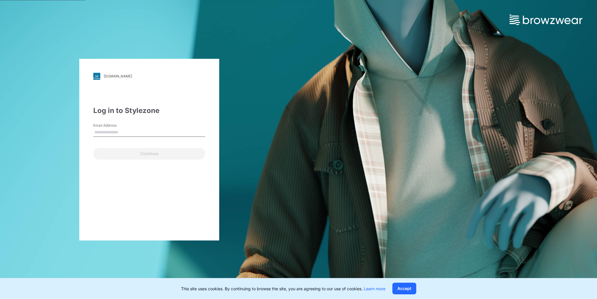
type input "**********"
click at [146, 154] on button "Continue" at bounding box center [149, 154] width 112 height 12
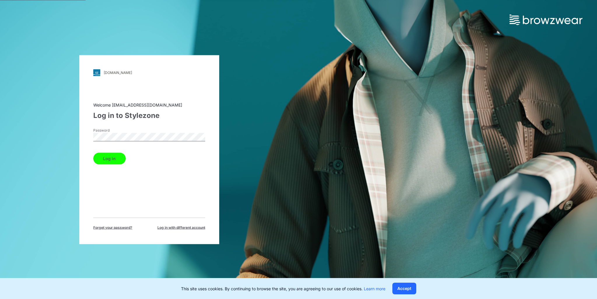
click at [111, 161] on button "Log in" at bounding box center [109, 159] width 32 height 12
